Goal: Task Accomplishment & Management: Manage account settings

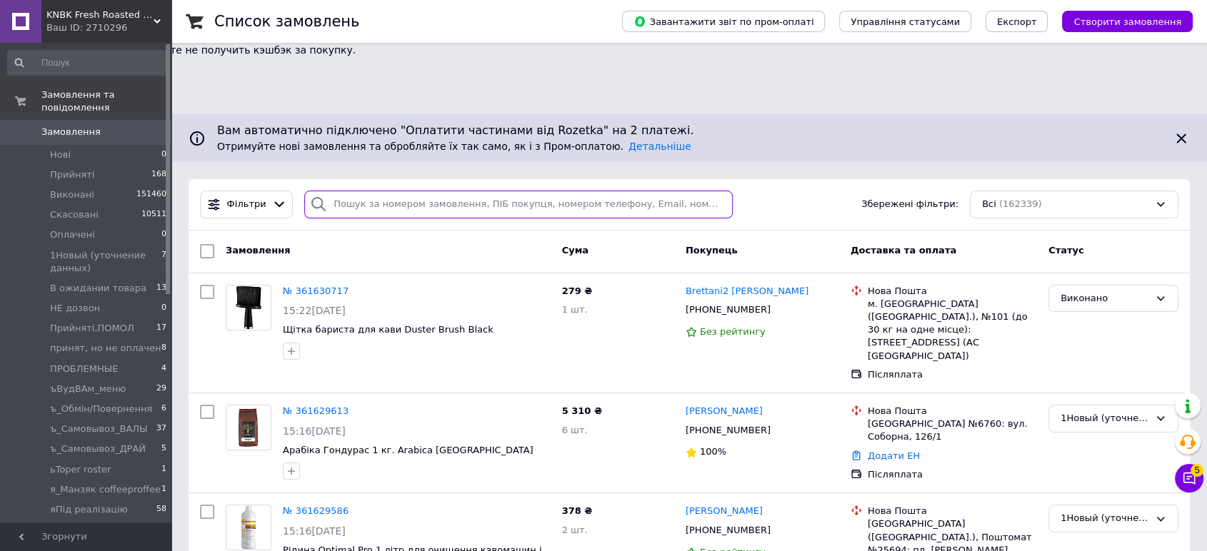
click at [357, 191] on input "search" at bounding box center [518, 205] width 428 height 28
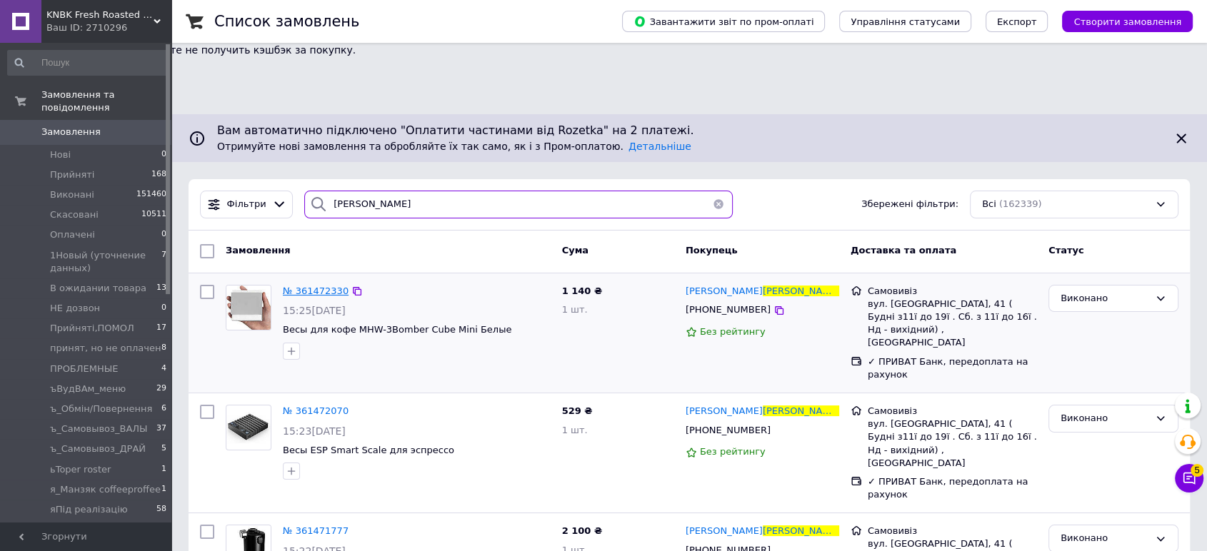
type input "сапельников"
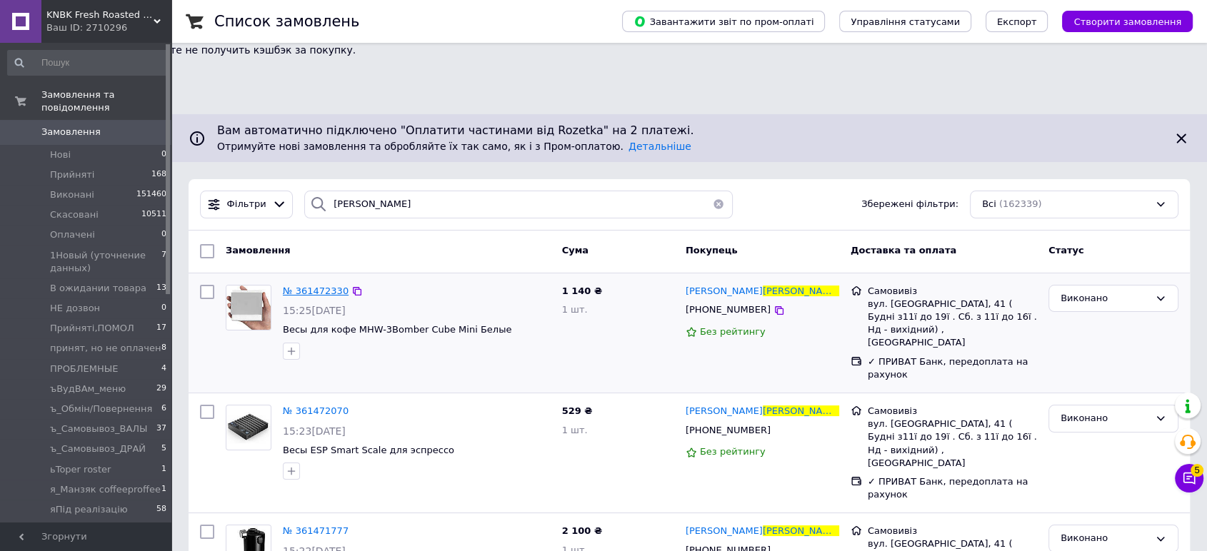
click at [316, 286] on span "№ 361472330" at bounding box center [316, 291] width 66 height 11
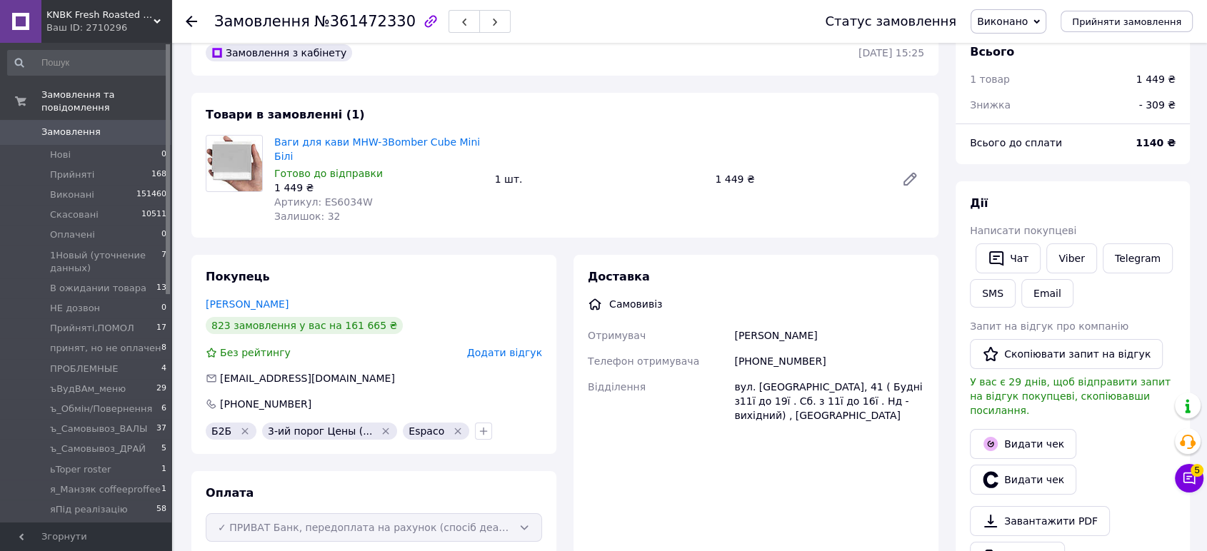
scroll to position [159, 0]
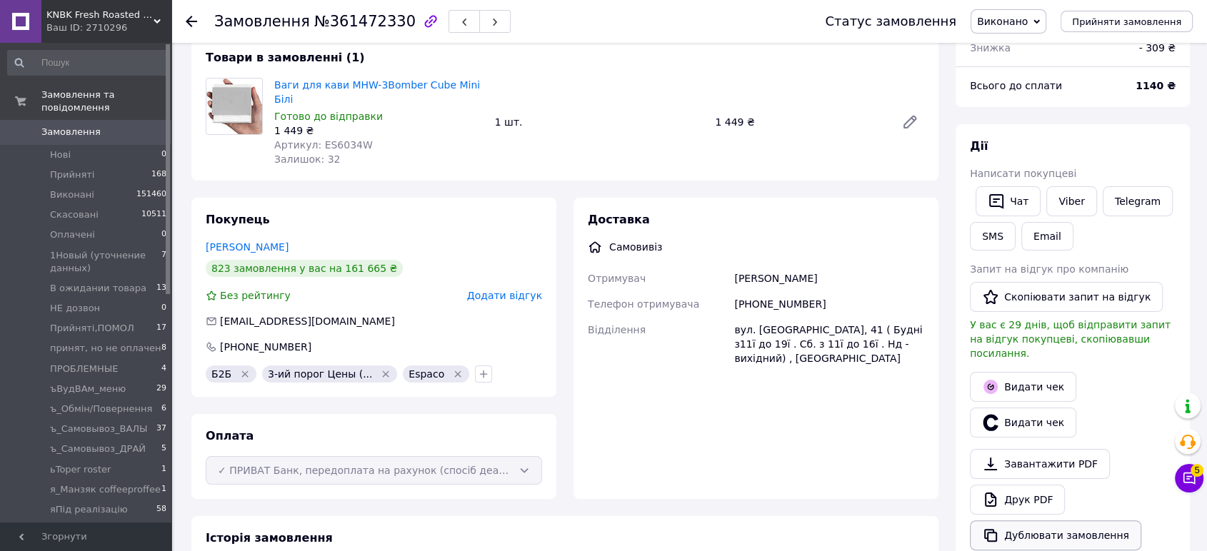
click at [1026, 521] on button "Дублювати замовлення" at bounding box center [1055, 536] width 171 height 30
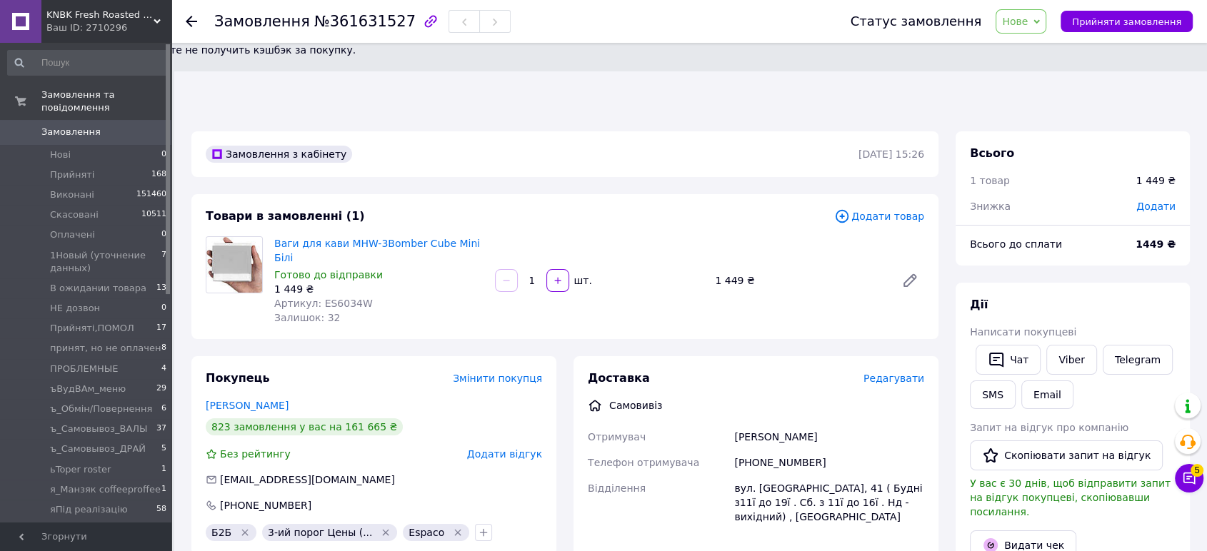
click at [888, 209] on span "Додати товар" at bounding box center [879, 217] width 90 height 16
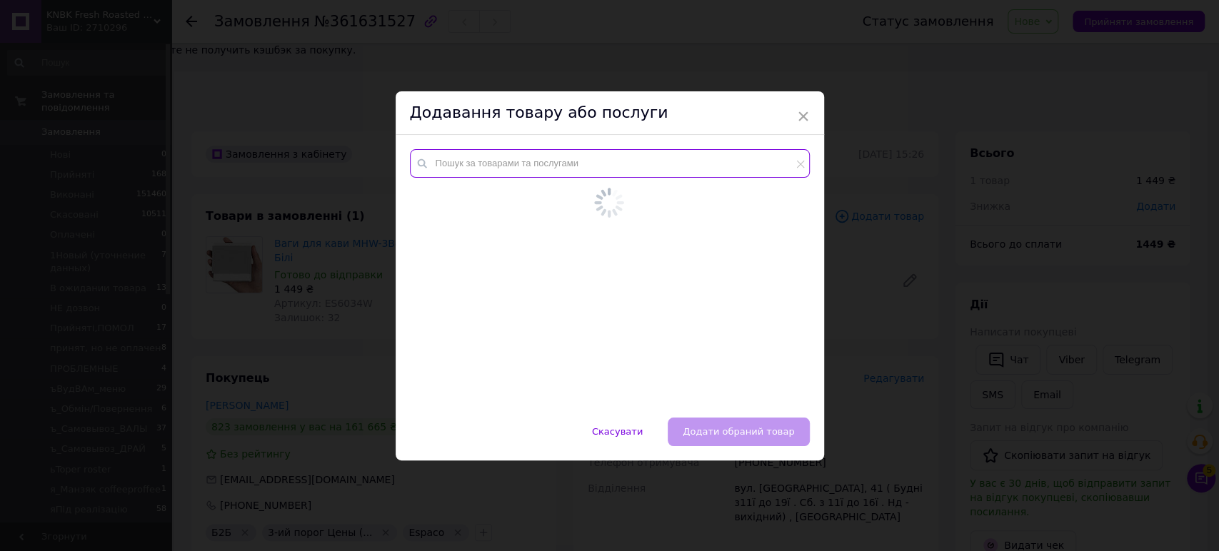
click at [461, 164] on input "text" at bounding box center [610, 163] width 400 height 29
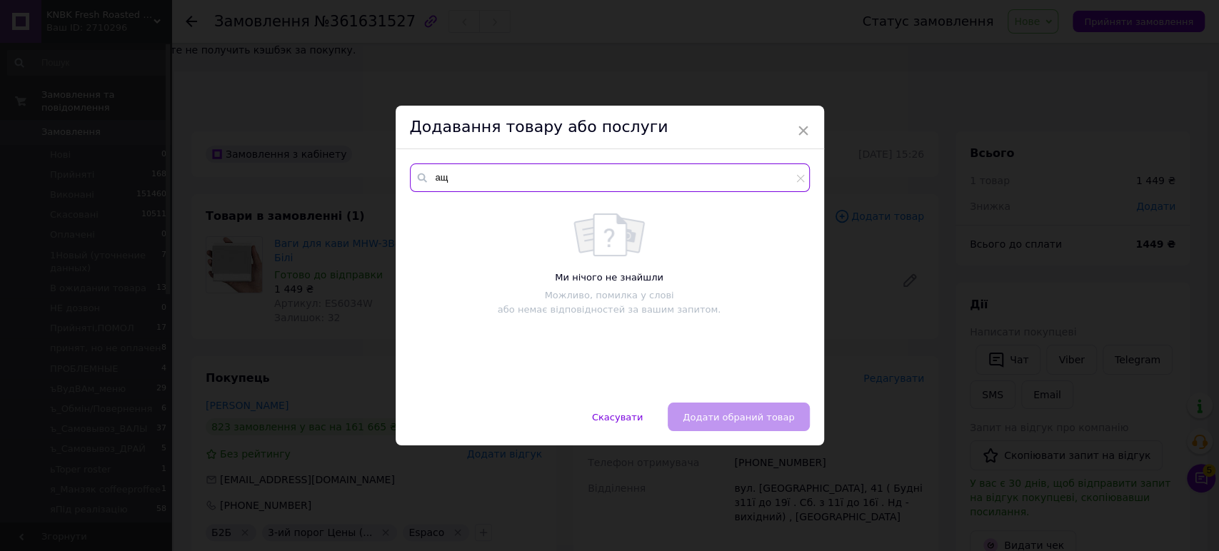
type input "[PERSON_NAME]"
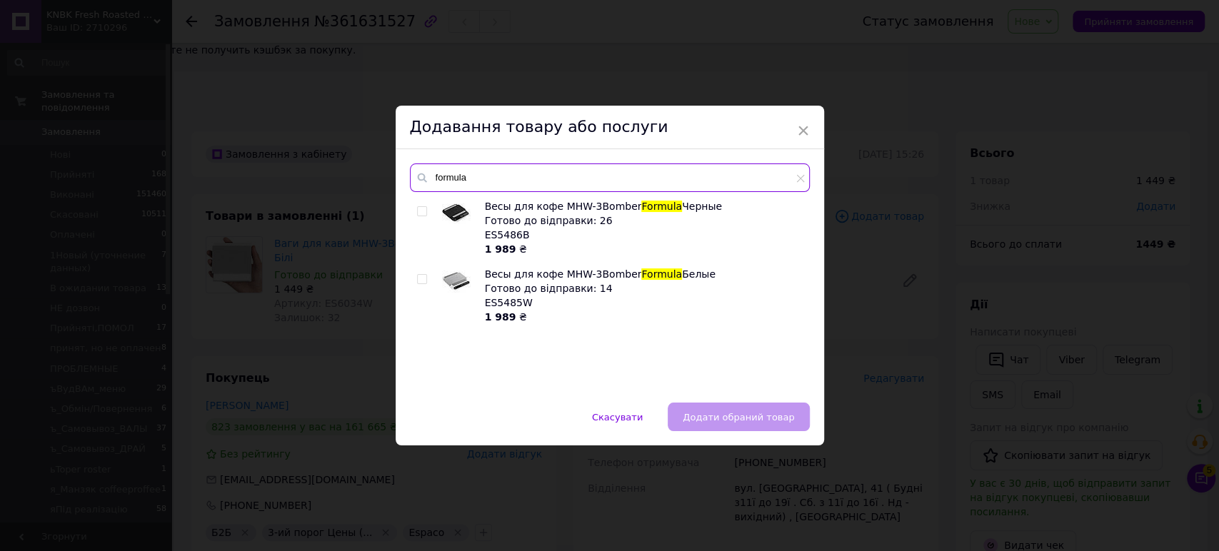
type input "formula"
click at [423, 280] on input "checkbox" at bounding box center [421, 279] width 9 height 9
checkbox input "true"
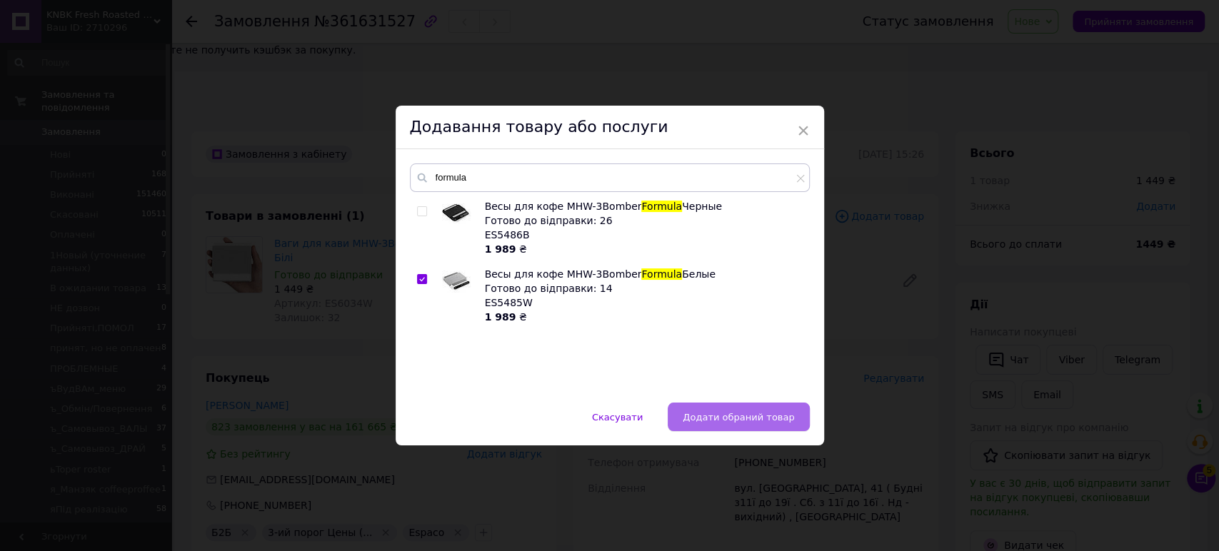
click at [795, 421] on button "Додати обраний товар" at bounding box center [738, 417] width 141 height 29
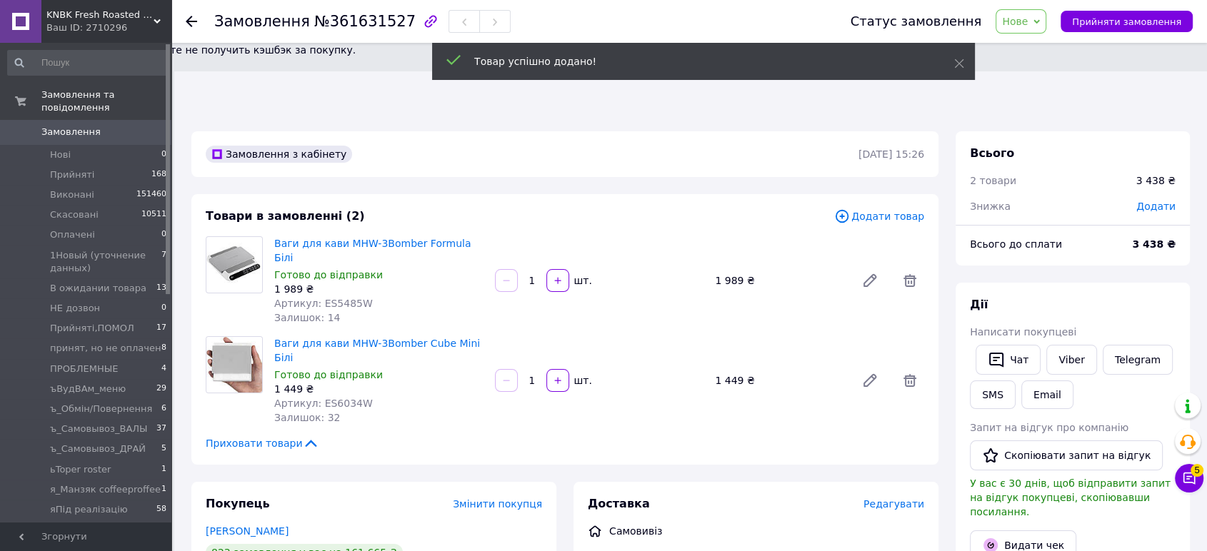
drag, startPoint x: 905, startPoint y: 291, endPoint x: 911, endPoint y: 239, distance: 52.4
click at [905, 374] on icon at bounding box center [909, 380] width 13 height 13
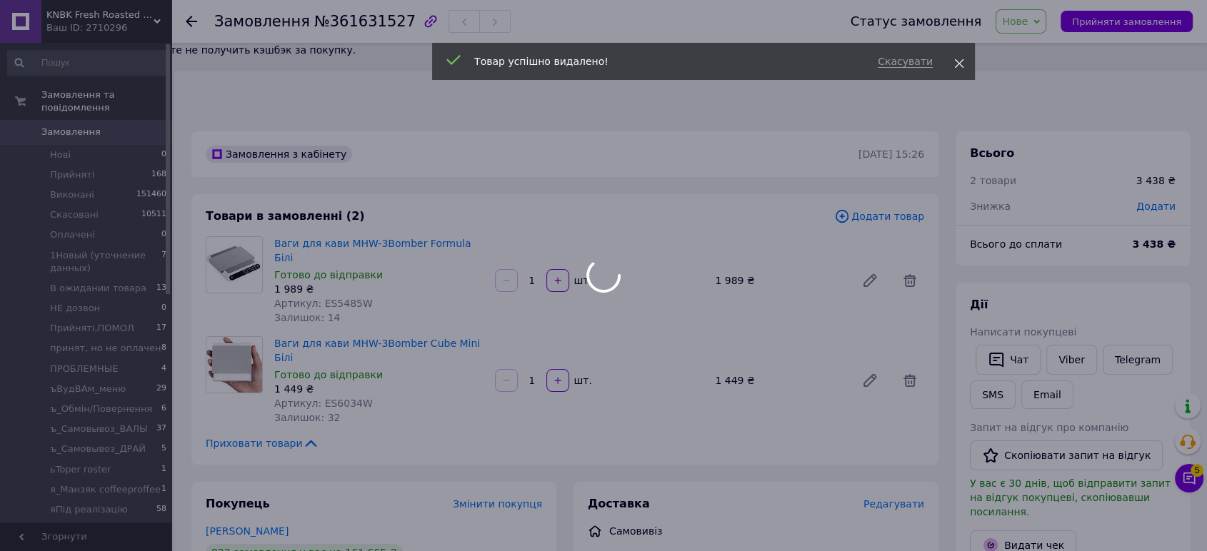
drag, startPoint x: 960, startPoint y: 47, endPoint x: 959, endPoint y: 65, distance: 17.9
click at [960, 51] on div "Скасувати Товар успішно видалено!" at bounding box center [703, 61] width 543 height 37
click at [959, 65] on icon at bounding box center [959, 64] width 10 height 10
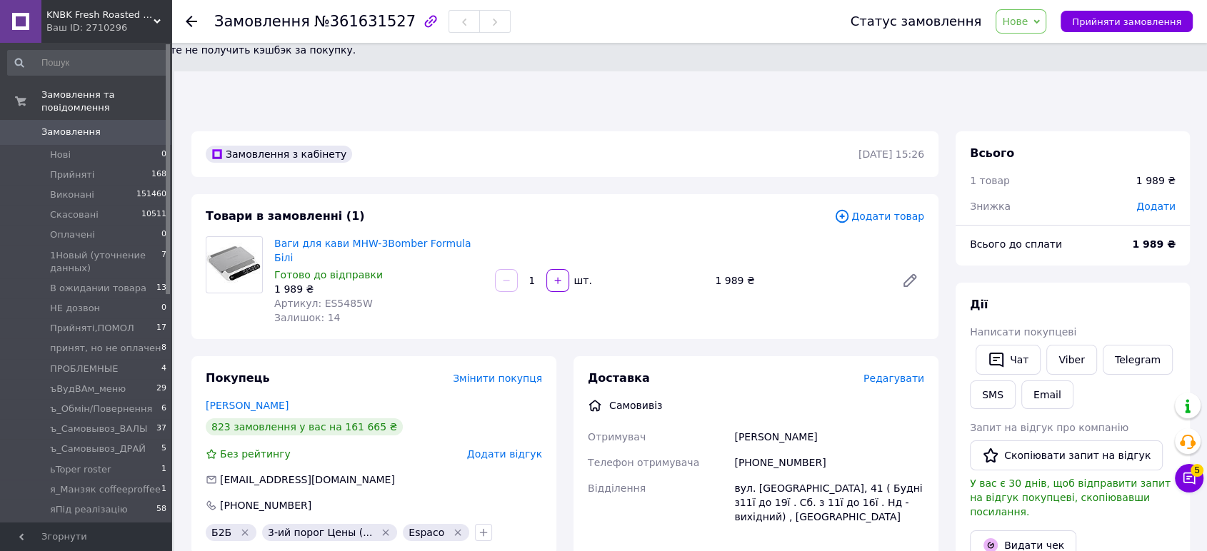
click at [1028, 21] on span "Нове" at bounding box center [1015, 21] width 26 height 11
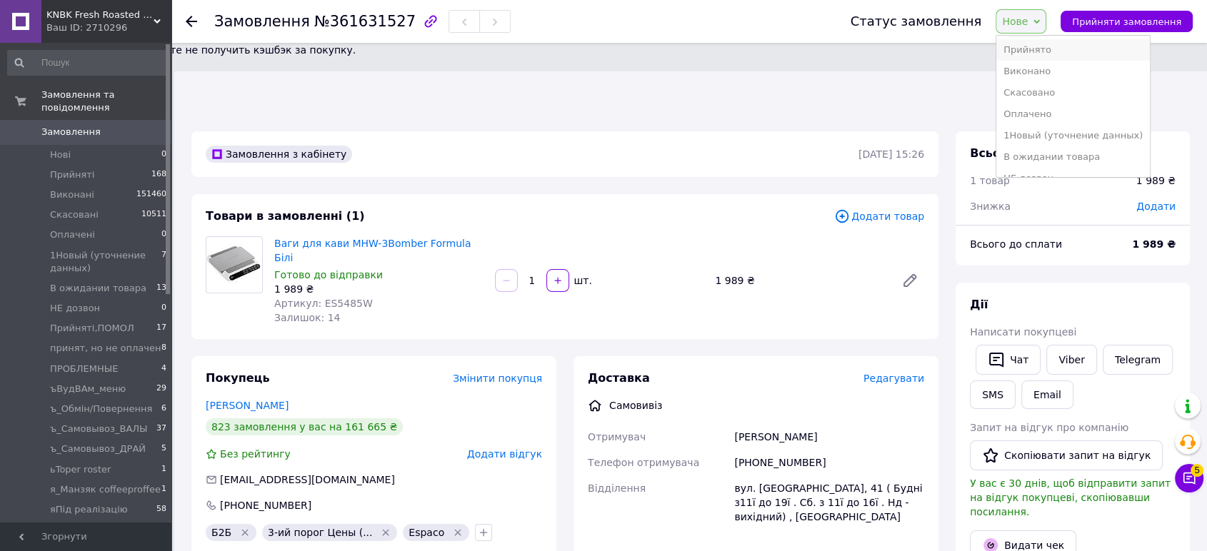
click at [1049, 46] on li "Прийнято" at bounding box center [1073, 49] width 154 height 21
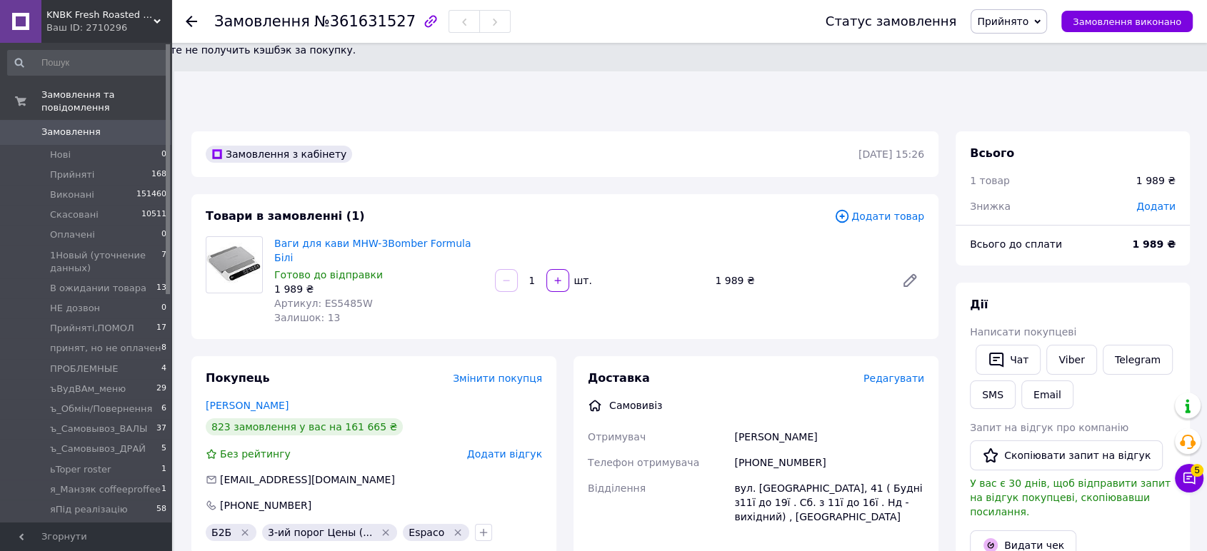
click at [1168, 201] on span "Додати" at bounding box center [1155, 206] width 39 height 11
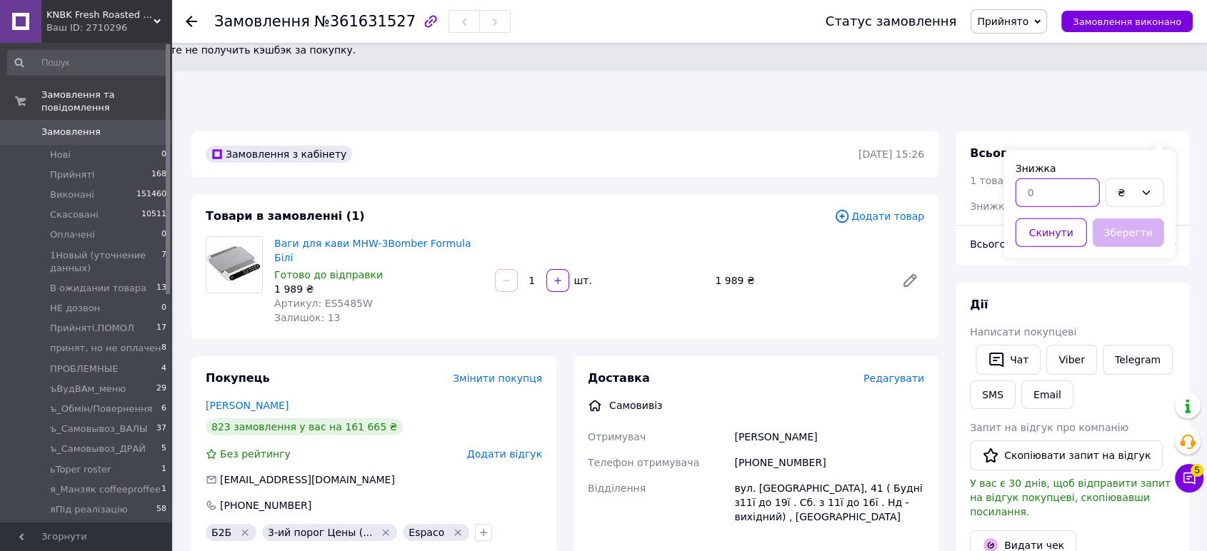
click at [1061, 194] on input "text" at bounding box center [1057, 193] width 84 height 29
type input "381"
click at [1142, 240] on button "Зберегти" at bounding box center [1128, 233] width 71 height 29
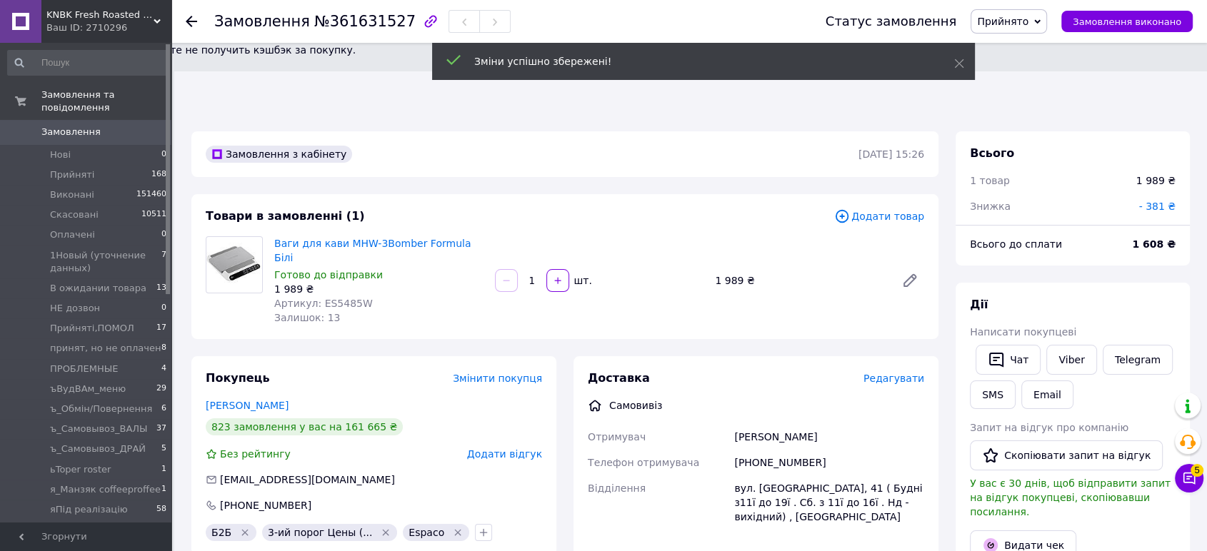
click at [348, 26] on span "№361631527" at bounding box center [364, 21] width 101 height 17
copy span "361631527"
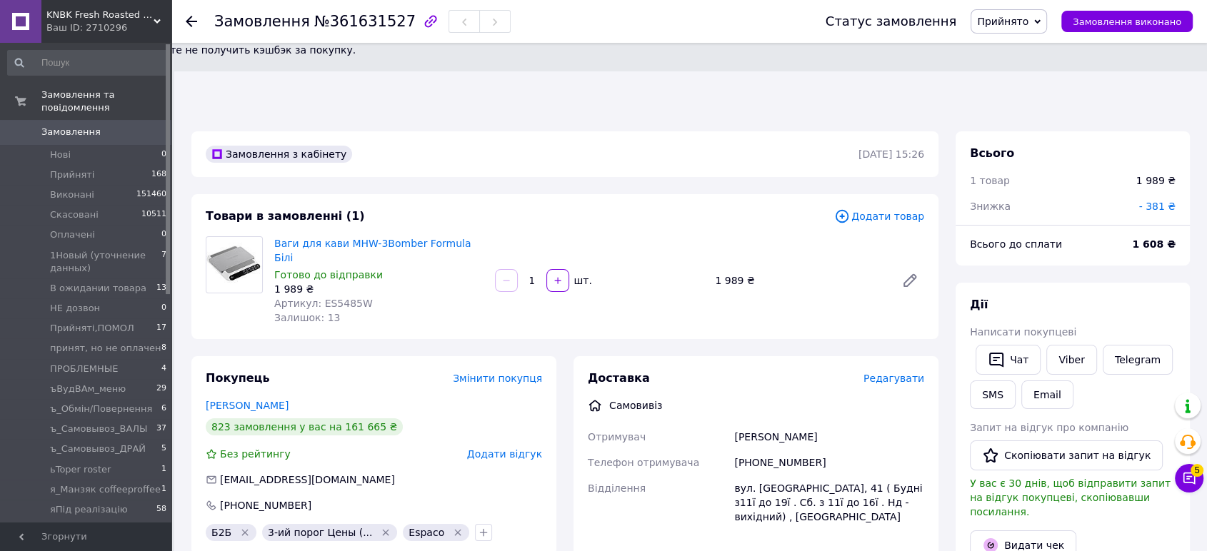
click at [888, 209] on span "Додати товар" at bounding box center [879, 217] width 90 height 16
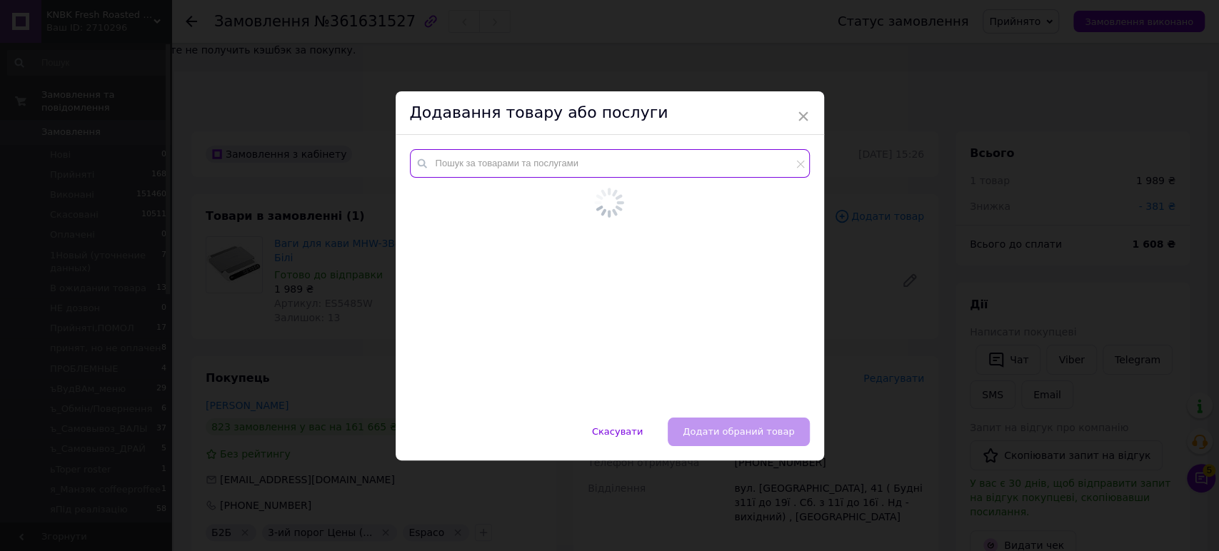
click at [480, 171] on input "text" at bounding box center [610, 163] width 400 height 29
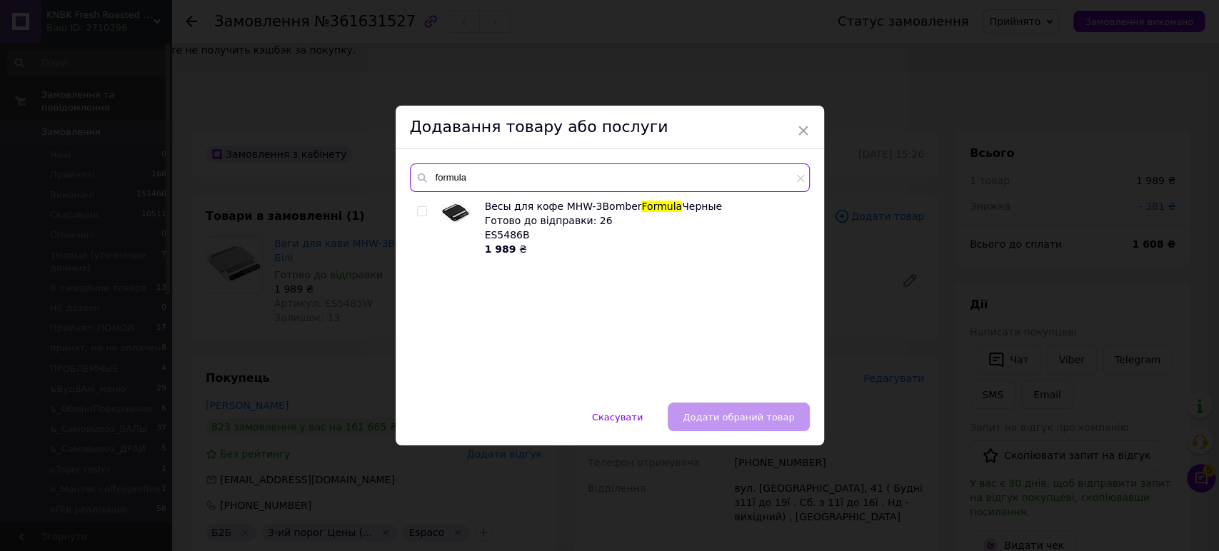
type input "formula"
click at [419, 207] on input "checkbox" at bounding box center [421, 211] width 9 height 9
checkbox input "true"
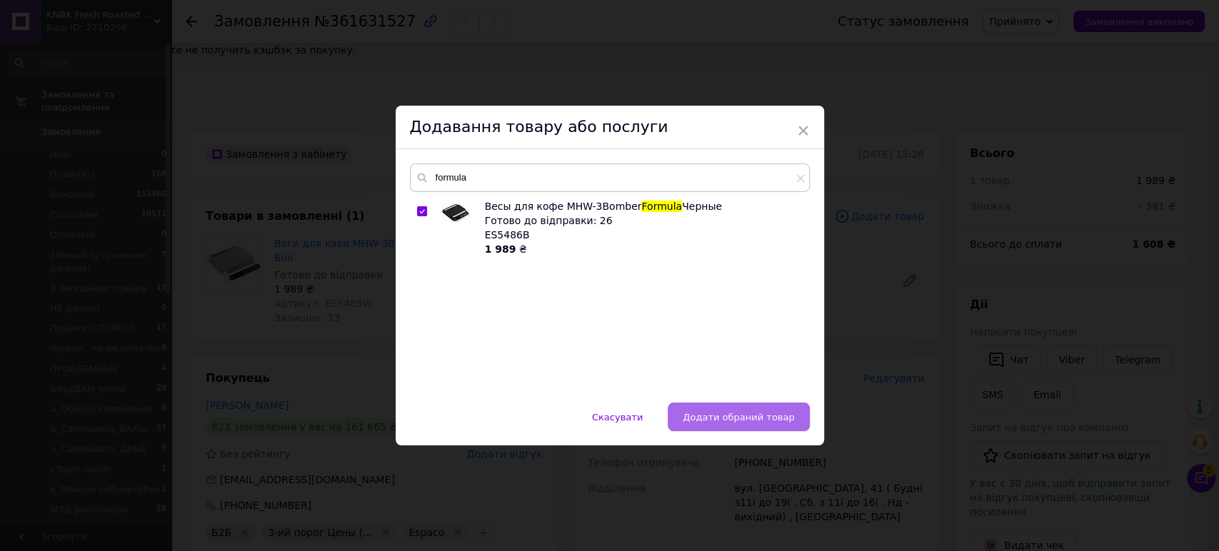
click at [773, 412] on span "Додати обраний товар" at bounding box center [738, 417] width 111 height 11
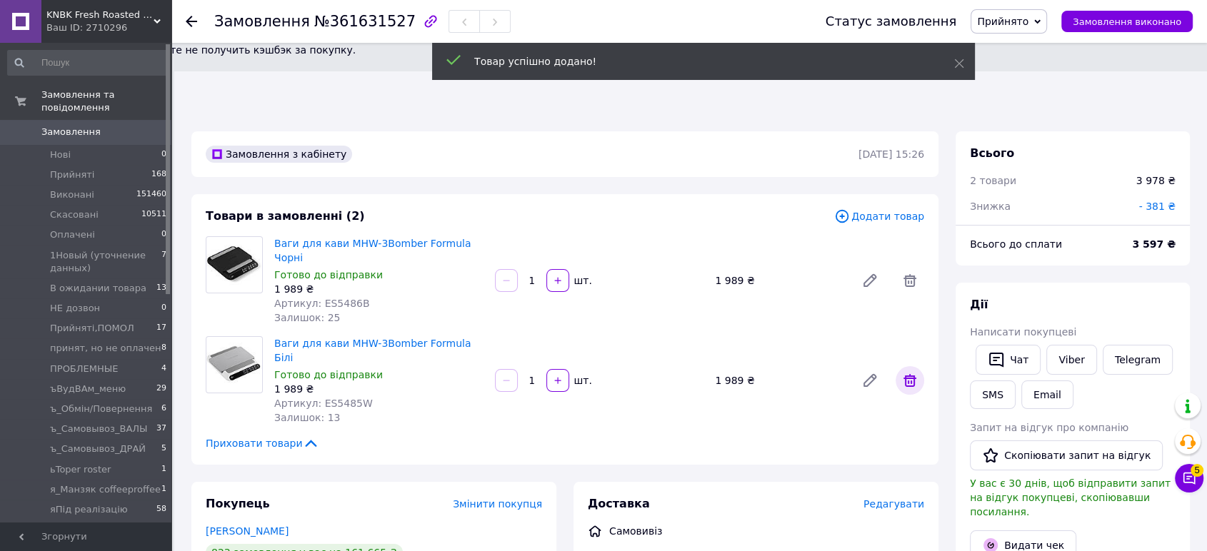
click at [913, 372] on icon at bounding box center [909, 380] width 17 height 17
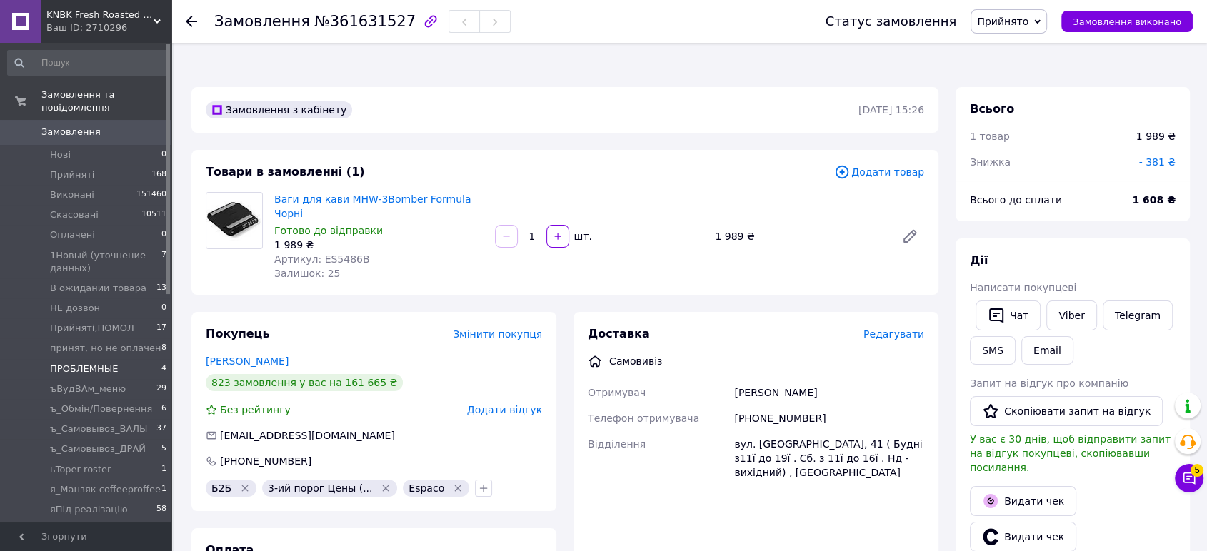
scroll to position [159, 0]
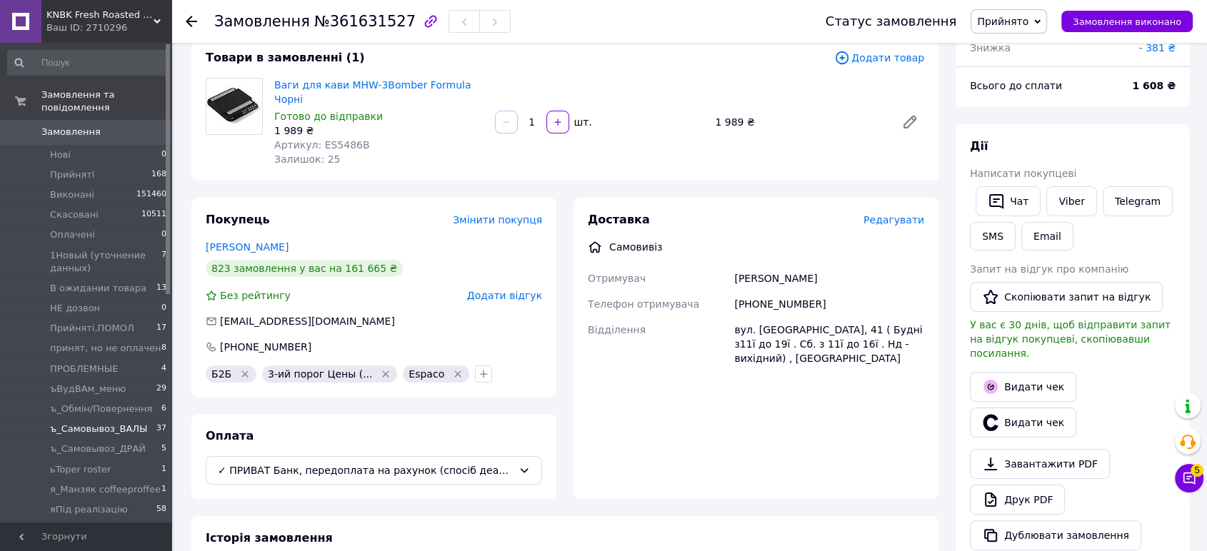
click at [91, 423] on span "ъ_Самовывоз_ВАЛЫ" at bounding box center [99, 429] width 98 height 13
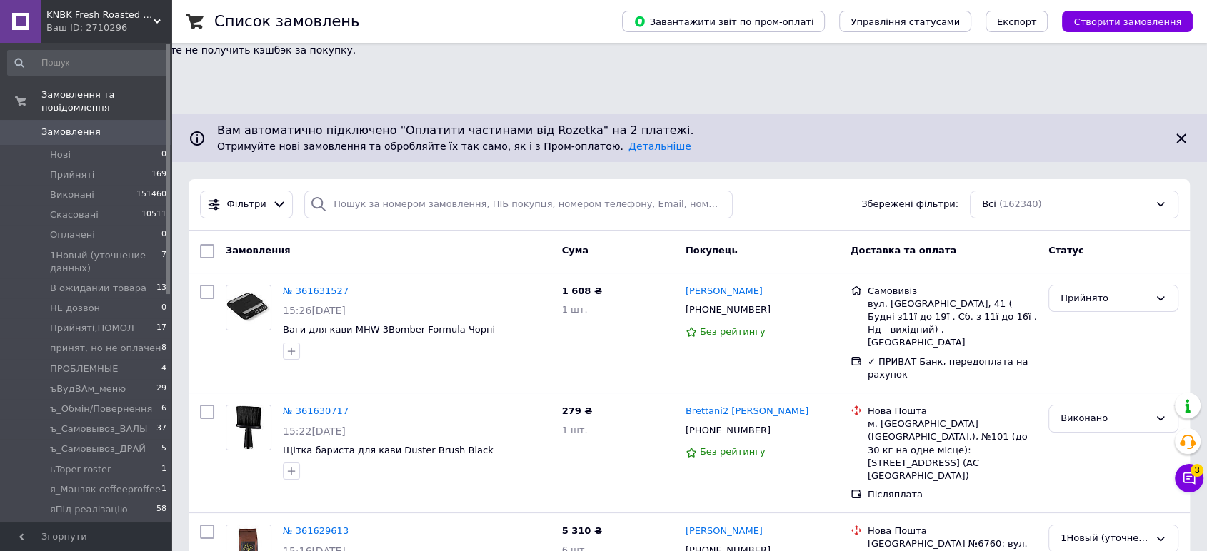
click at [80, 126] on span "Замовлення" at bounding box center [70, 132] width 59 height 13
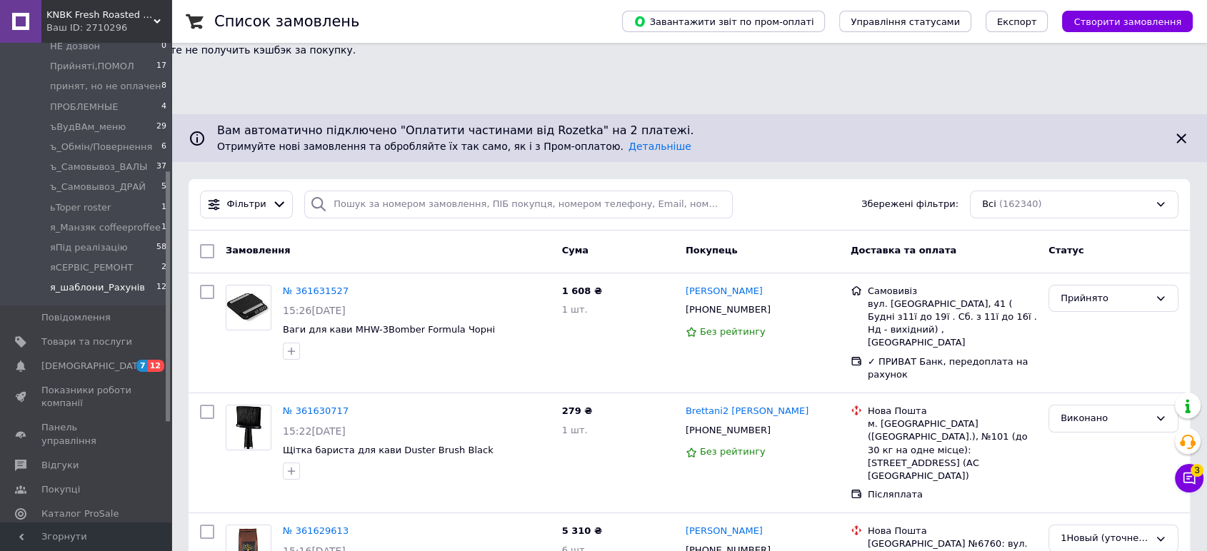
scroll to position [238, 0]
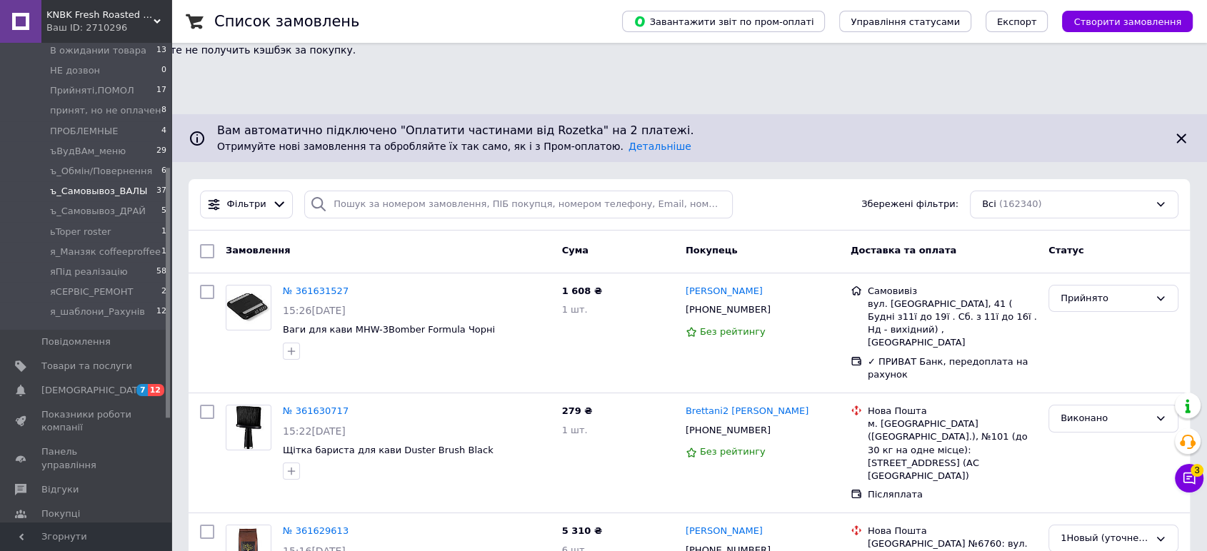
click at [120, 185] on span "ъ_Самовывоз_ВАЛЫ" at bounding box center [99, 191] width 98 height 13
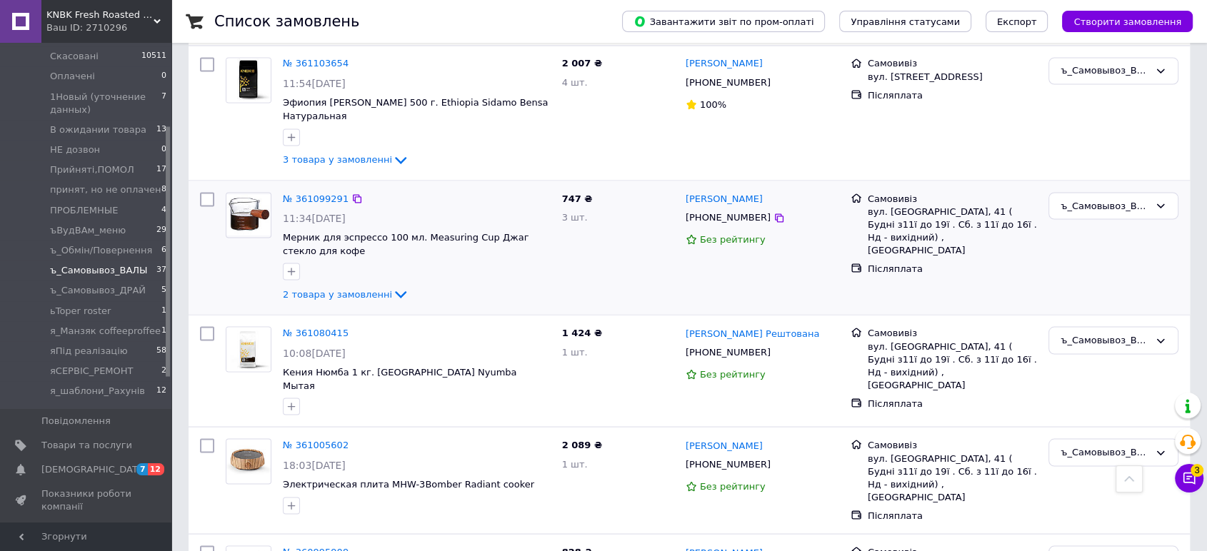
scroll to position [2618, 0]
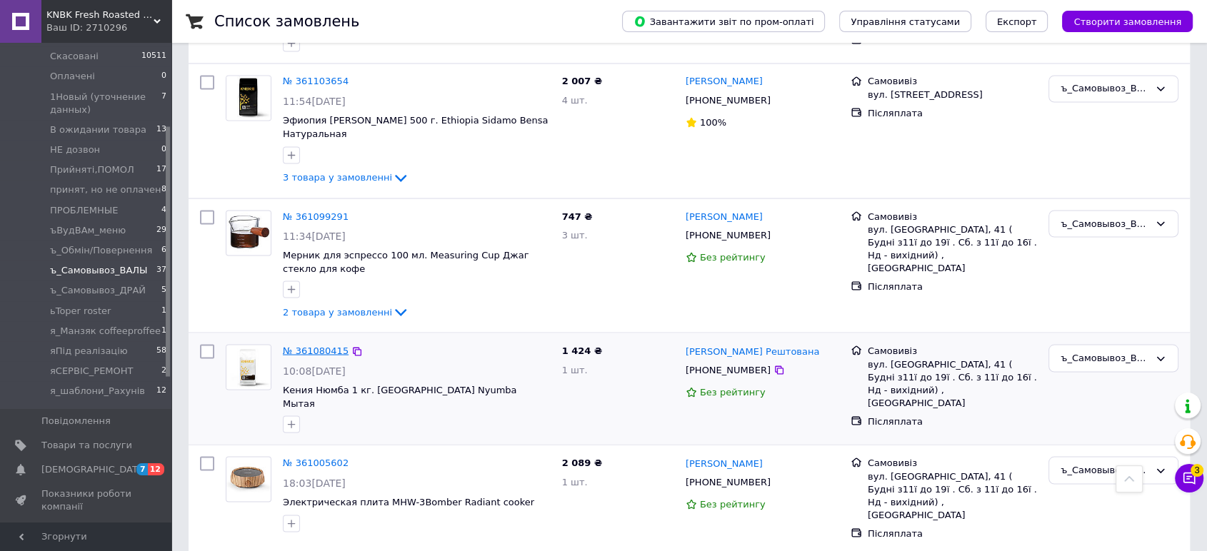
click at [310, 345] on link "№ 361080415" at bounding box center [316, 350] width 66 height 11
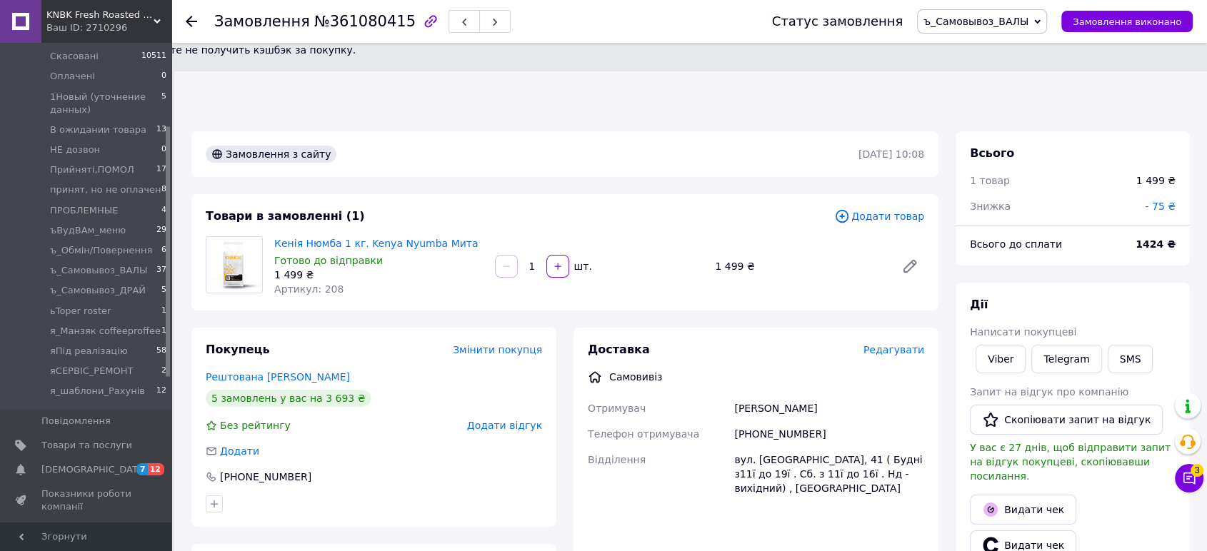
click at [883, 209] on span "Додати товар" at bounding box center [879, 217] width 90 height 16
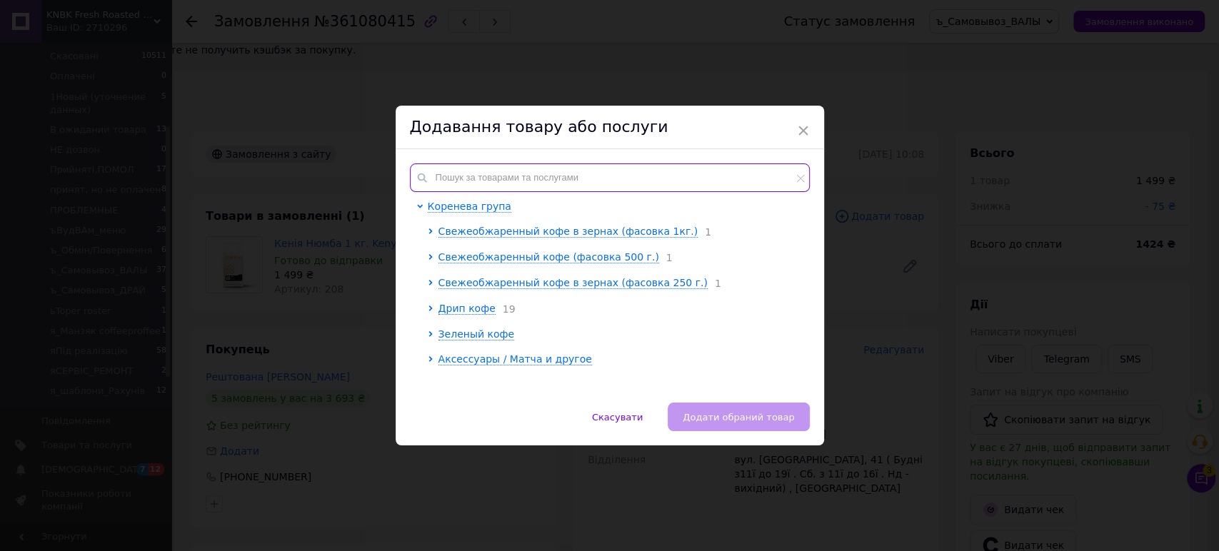
click at [502, 183] on input "text" at bounding box center [610, 178] width 400 height 29
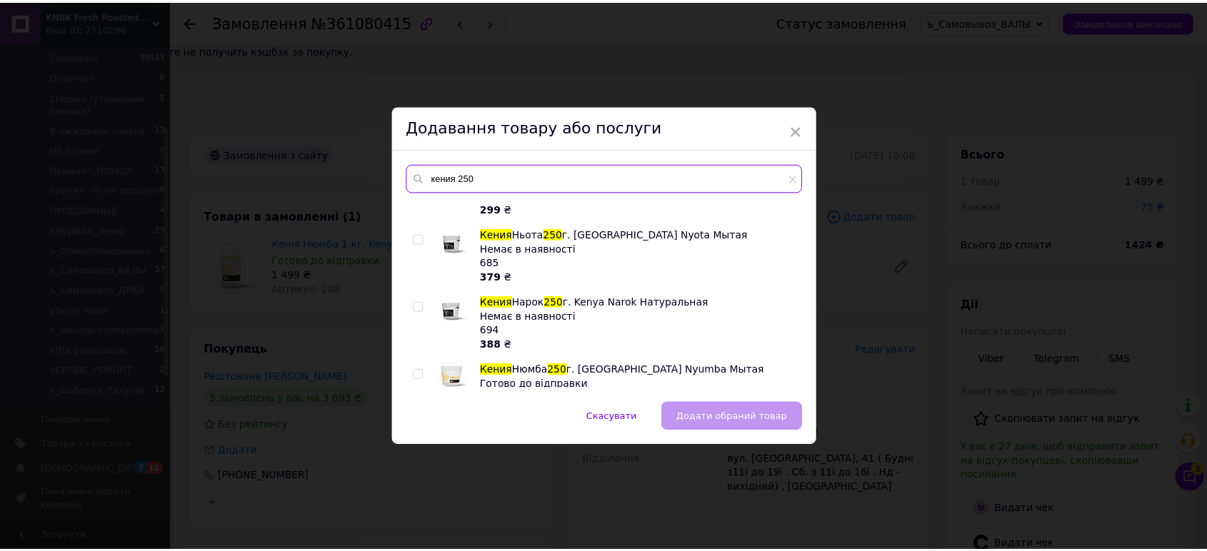
scroll to position [206, 0]
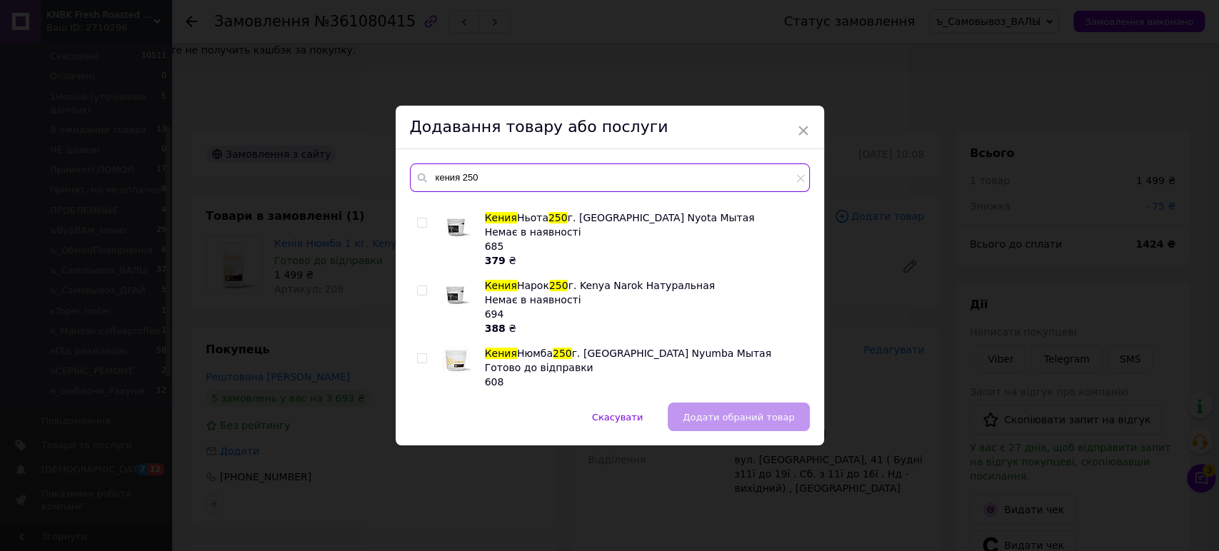
type input "кения 250"
click at [417, 354] on input "checkbox" at bounding box center [421, 358] width 9 height 9
checkbox input "true"
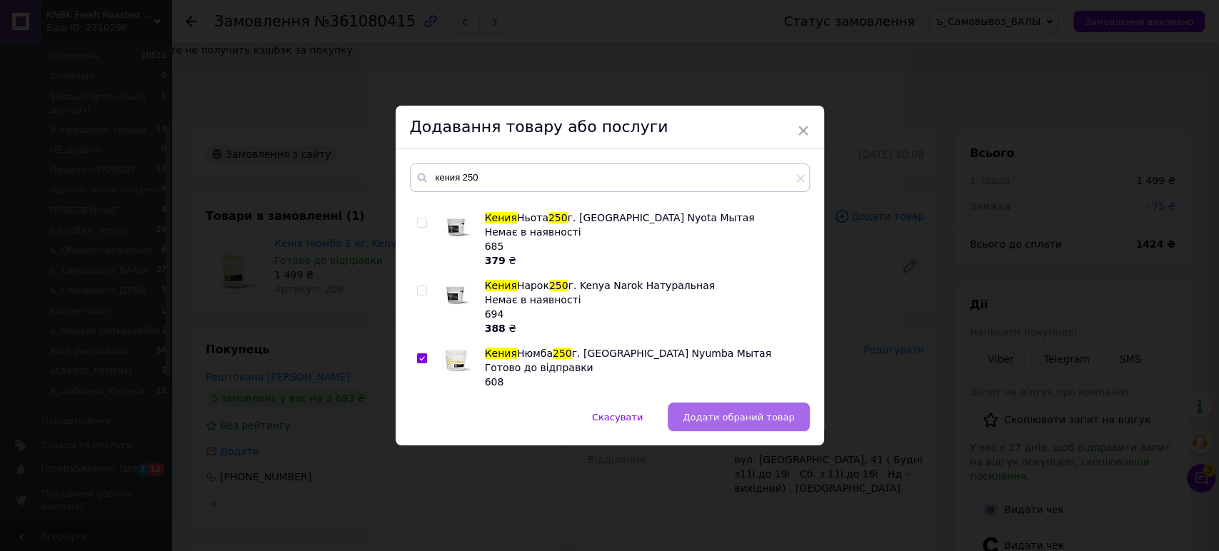
click at [694, 403] on button "Додати обраний товар" at bounding box center [738, 417] width 141 height 29
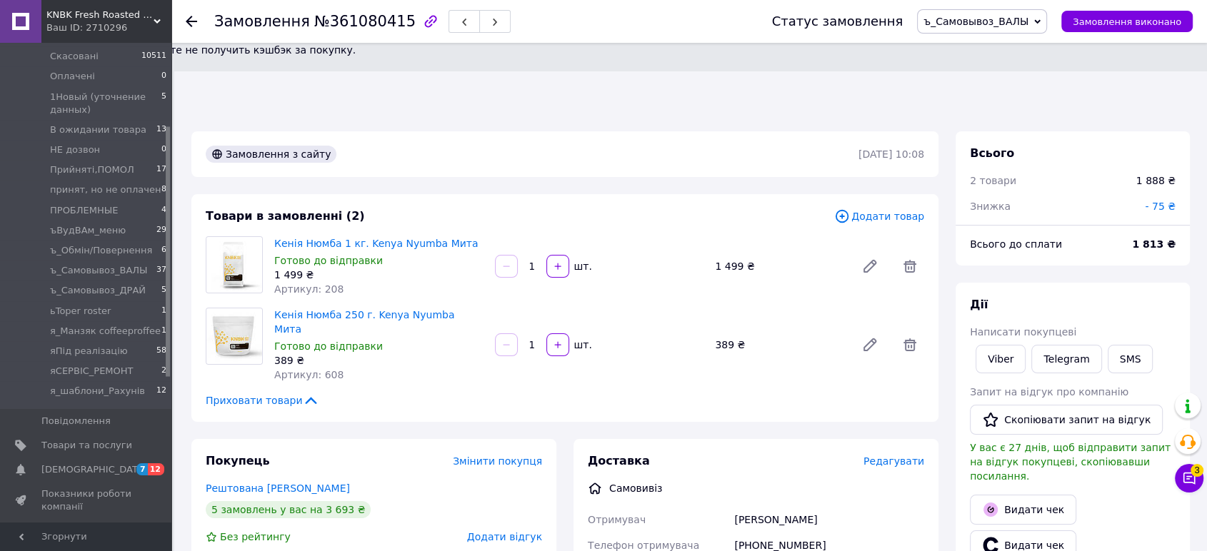
click at [895, 209] on span "Додати товар" at bounding box center [879, 217] width 90 height 16
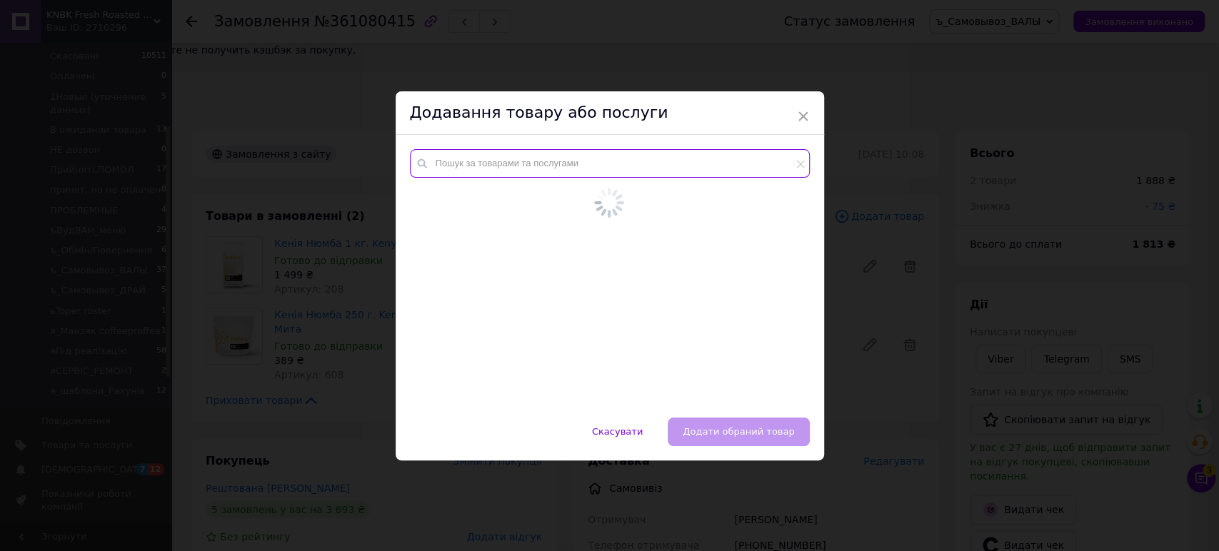
click at [491, 167] on input "text" at bounding box center [610, 163] width 400 height 29
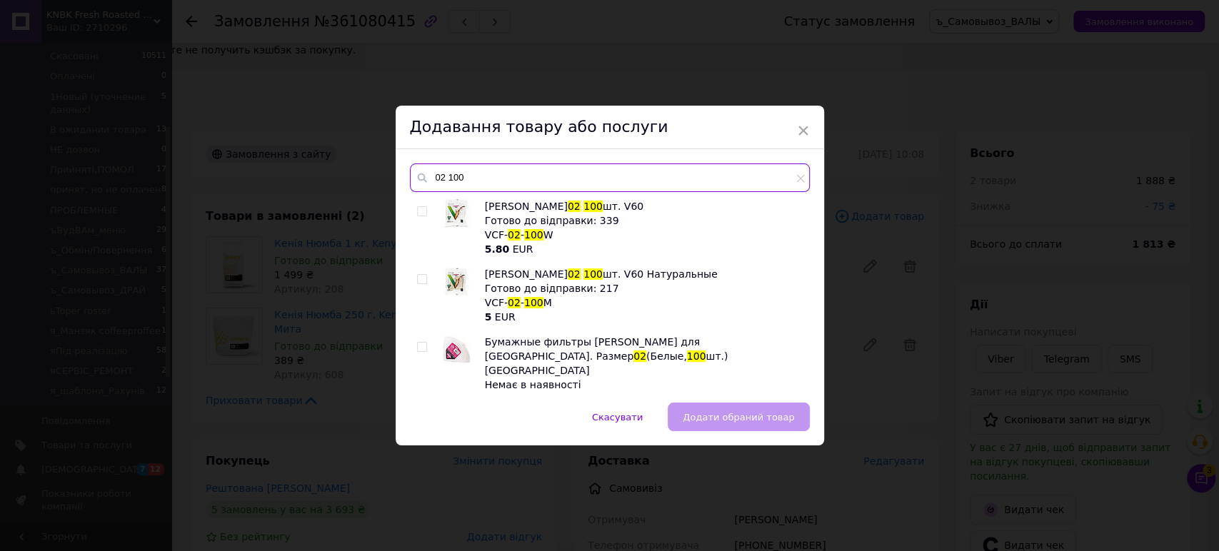
drag, startPoint x: 475, startPoint y: 186, endPoint x: 446, endPoint y: 185, distance: 28.6
click at [446, 185] on input "02 100" at bounding box center [610, 178] width 400 height 29
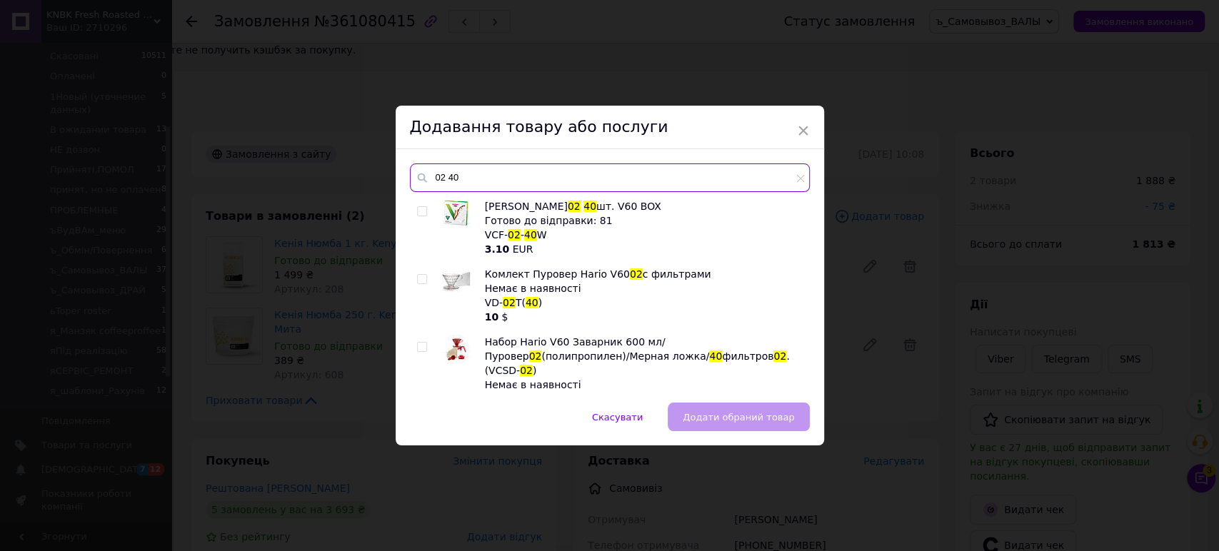
type input "02 40"
click at [419, 211] on input "checkbox" at bounding box center [421, 211] width 9 height 9
checkbox input "true"
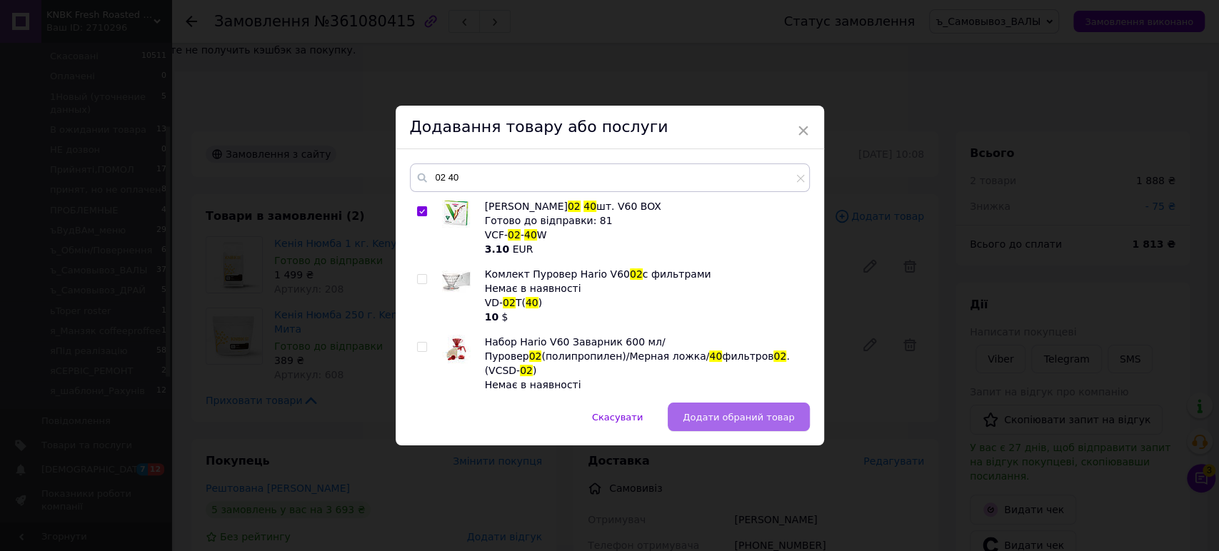
click at [741, 421] on span "Додати обраний товар" at bounding box center [738, 417] width 111 height 11
